Goal: Task Accomplishment & Management: Manage account settings

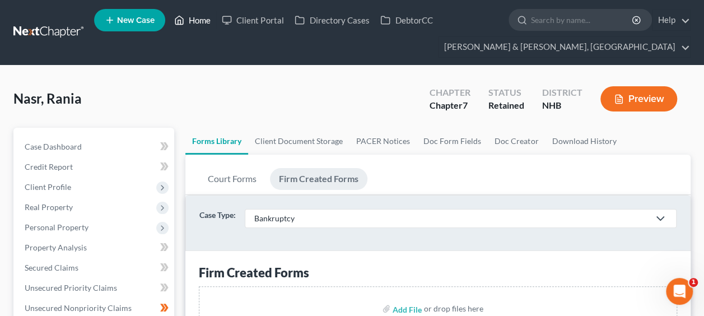
click at [195, 20] on link "Home" at bounding box center [193, 20] width 48 height 20
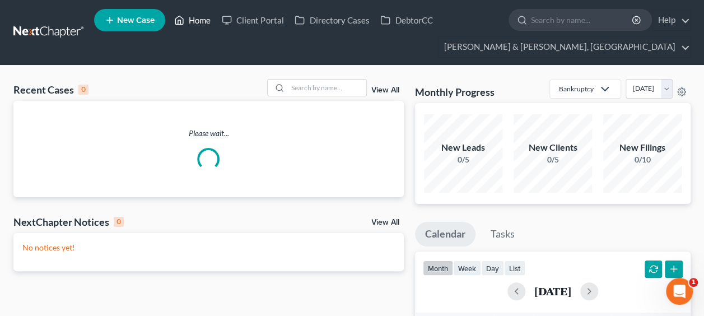
click at [199, 18] on link "Home" at bounding box center [193, 20] width 48 height 20
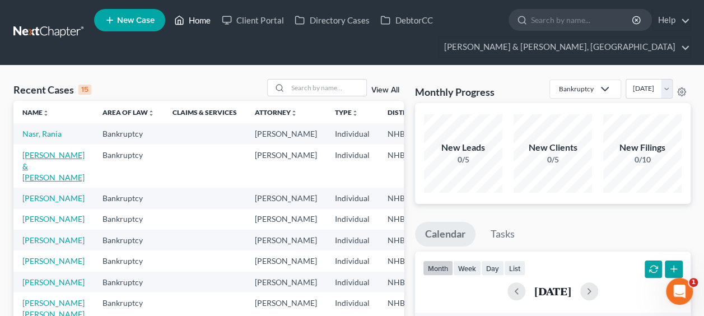
scroll to position [18, 0]
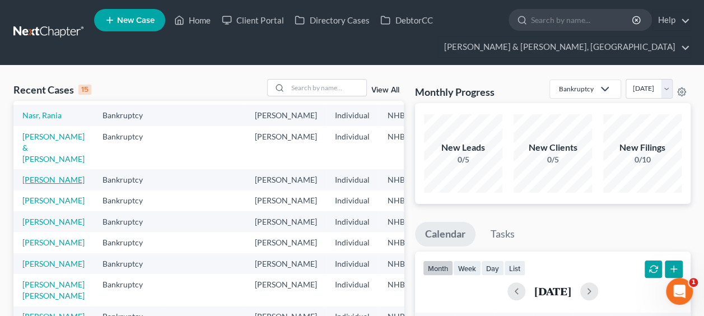
click at [40, 184] on link "[PERSON_NAME]" at bounding box center [53, 180] width 62 height 10
select select "6"
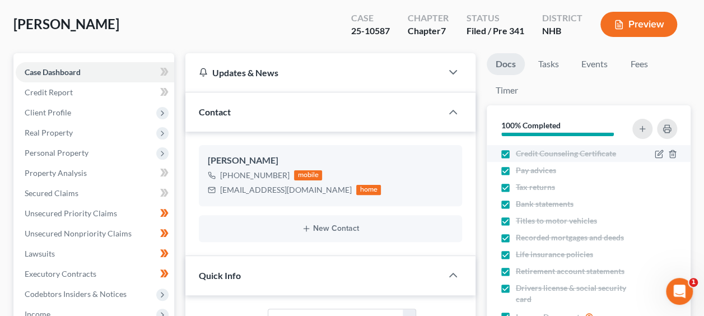
scroll to position [303, 0]
click at [553, 62] on link "Tasks" at bounding box center [549, 64] width 39 height 22
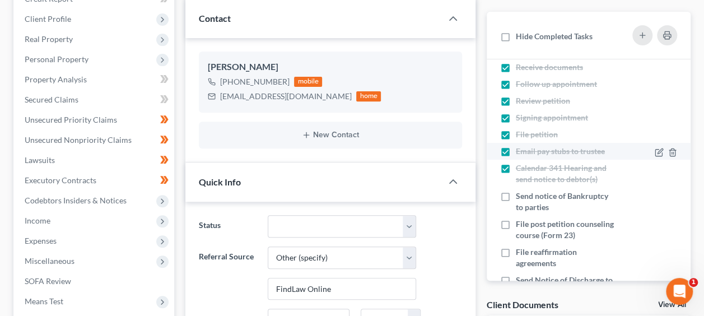
scroll to position [75, 0]
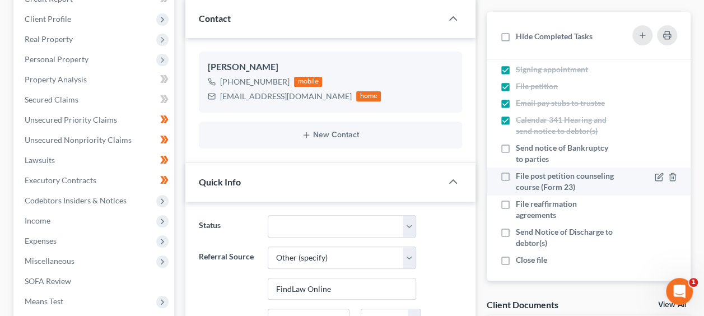
click at [516, 176] on label "File post petition counseling course (Form 23)" at bounding box center [566, 181] width 101 height 22
click at [521, 176] on input "File post petition counseling course (Form 23)" at bounding box center [524, 173] width 7 height 7
checkbox input "true"
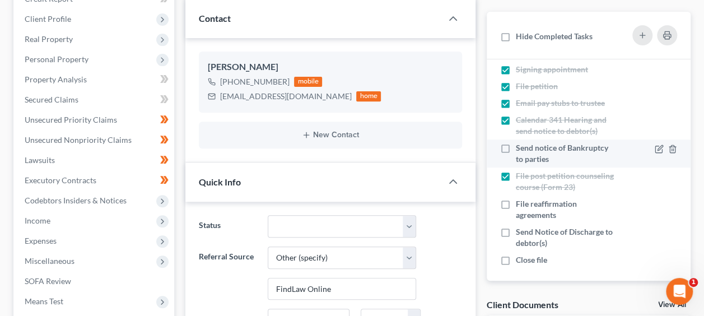
click at [516, 145] on label "Send notice of Bankruptcy to parties" at bounding box center [566, 153] width 101 height 22
click at [521, 145] on input "Send notice of Bankruptcy to parties" at bounding box center [524, 145] width 7 height 7
checkbox input "true"
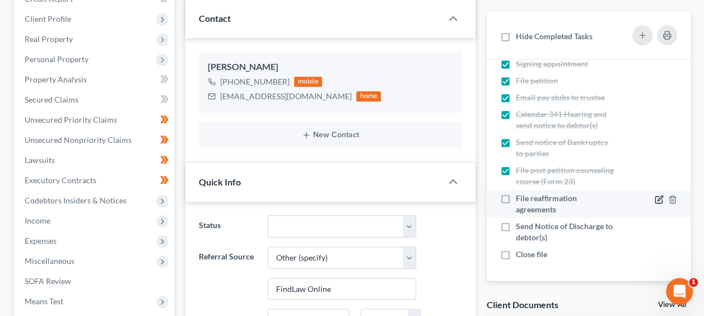
click at [655, 197] on icon at bounding box center [659, 199] width 9 height 9
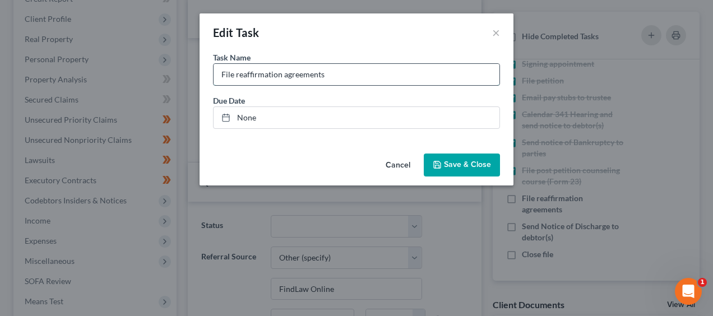
click at [369, 76] on input "File reaffirmation agreements" at bounding box center [357, 74] width 286 height 21
type input "File reaffirmation agreements - Not Applicable"
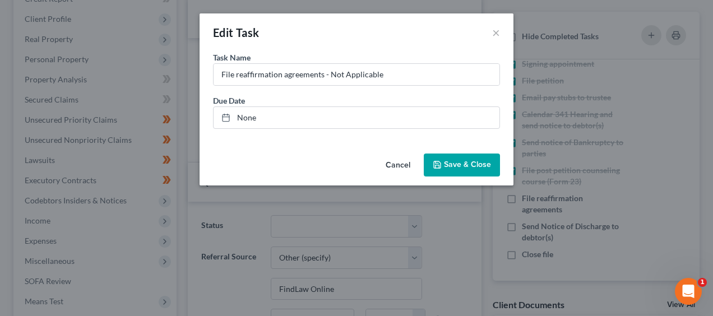
click at [451, 159] on button "Save & Close" at bounding box center [462, 166] width 76 height 24
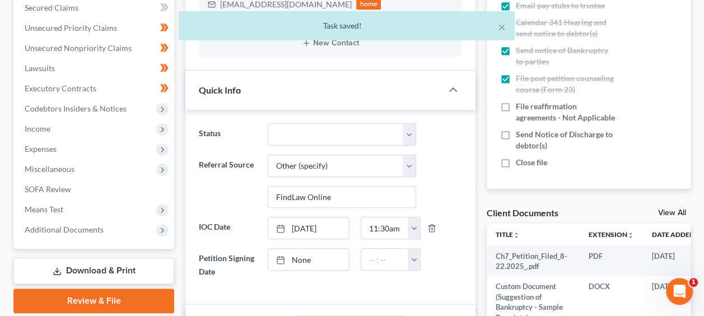
scroll to position [261, 0]
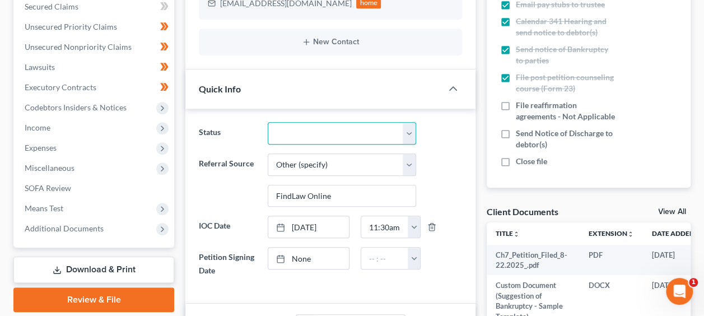
click at [410, 131] on select "Discharged Discharged & Reported Discharge Litigation Dismissal Notice Dismisse…" at bounding box center [342, 133] width 149 height 22
click at [434, 139] on div "Status Discharged Discharged & Reported Discharge Litigation Dismissal Notice D…" at bounding box center [330, 133] width 275 height 22
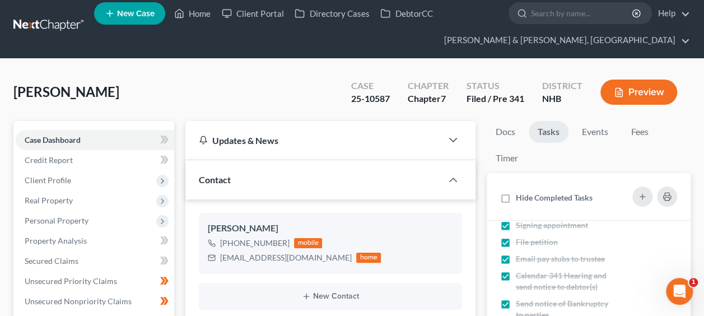
scroll to position [0, 0]
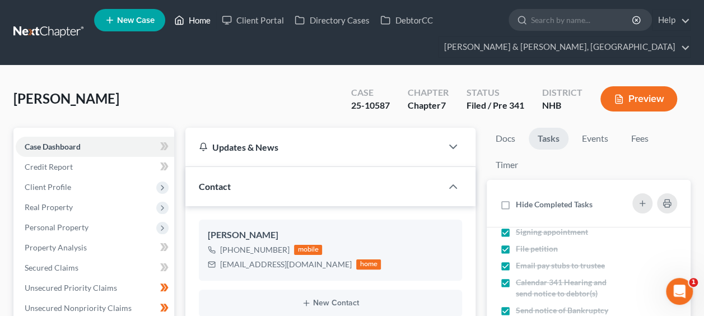
click at [202, 23] on link "Home" at bounding box center [193, 20] width 48 height 20
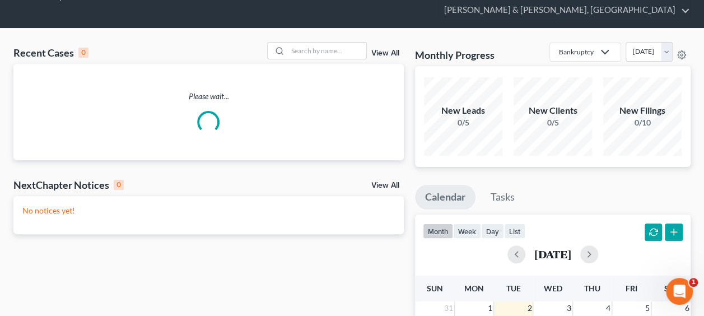
scroll to position [37, 0]
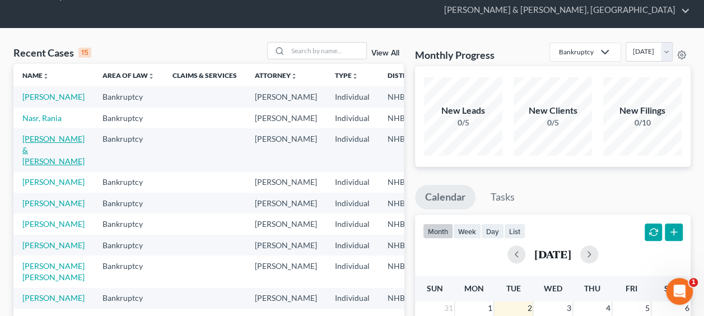
click at [36, 166] on link "[PERSON_NAME] & [PERSON_NAME]" at bounding box center [53, 150] width 62 height 32
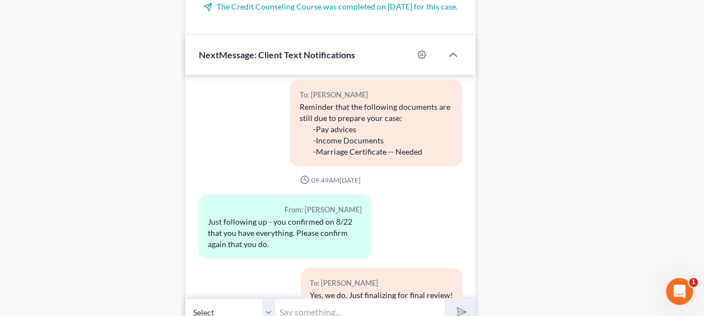
scroll to position [1354, 0]
